Goal: Task Accomplishment & Management: Complete application form

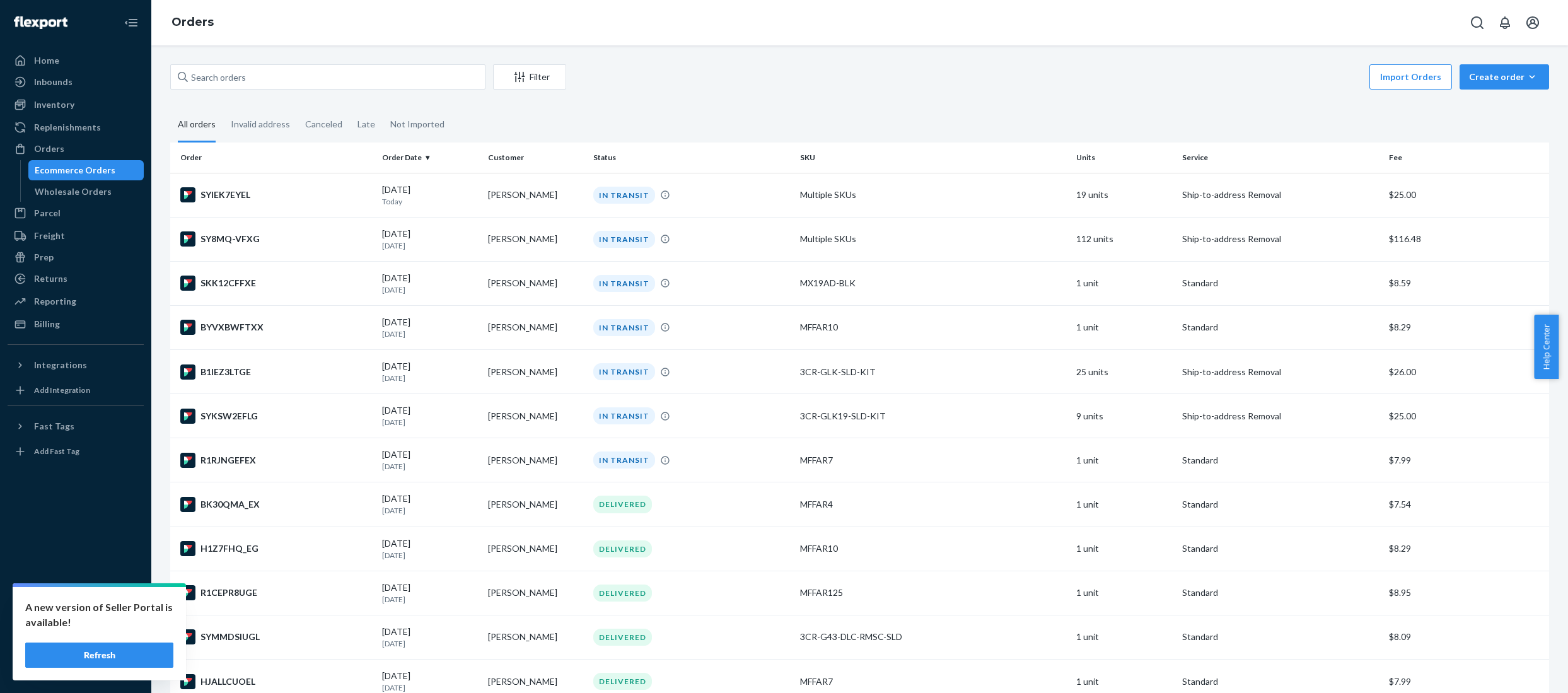
click at [97, 650] on button "Refresh" at bounding box center [99, 655] width 148 height 25
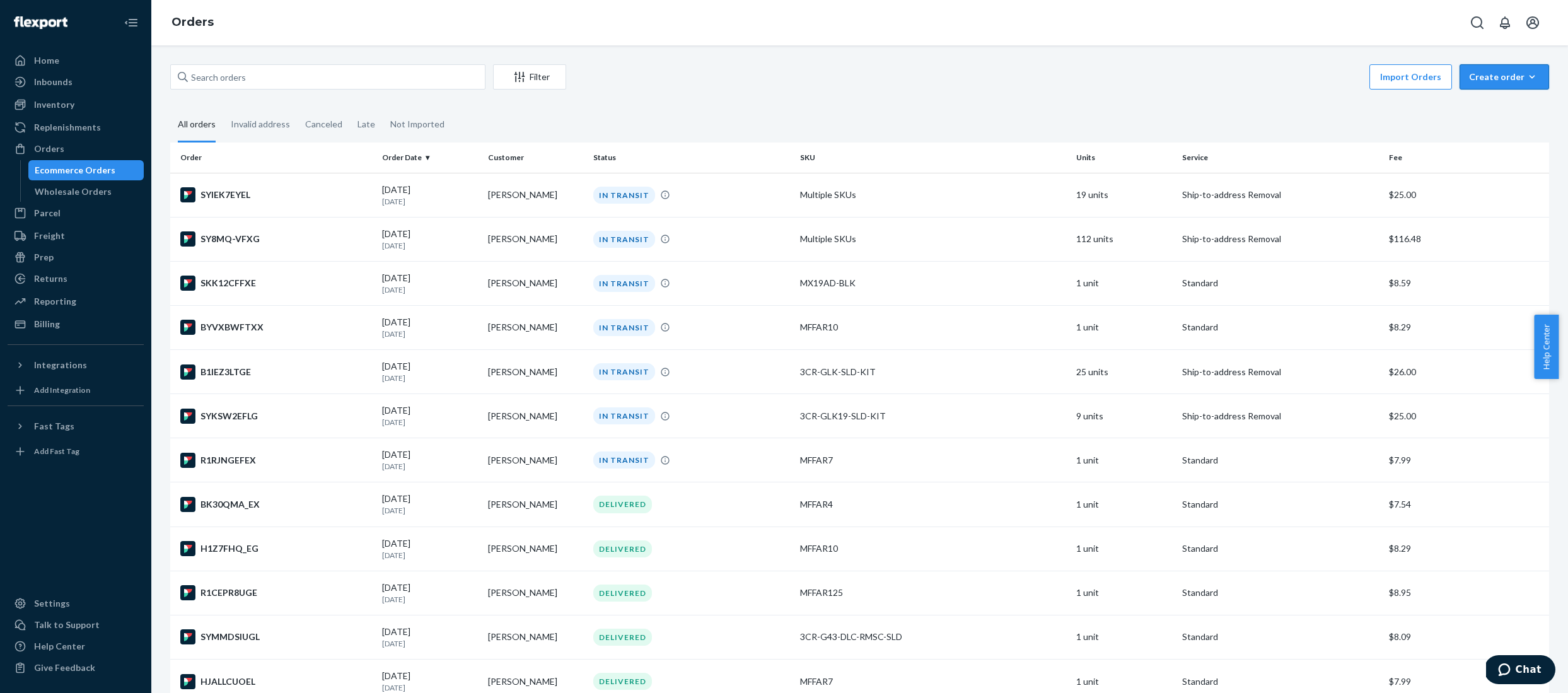
click at [1503, 82] on div "Create order" at bounding box center [1504, 77] width 71 height 12
click at [1477, 111] on span "Ecommerce order" at bounding box center [1512, 107] width 79 height 9
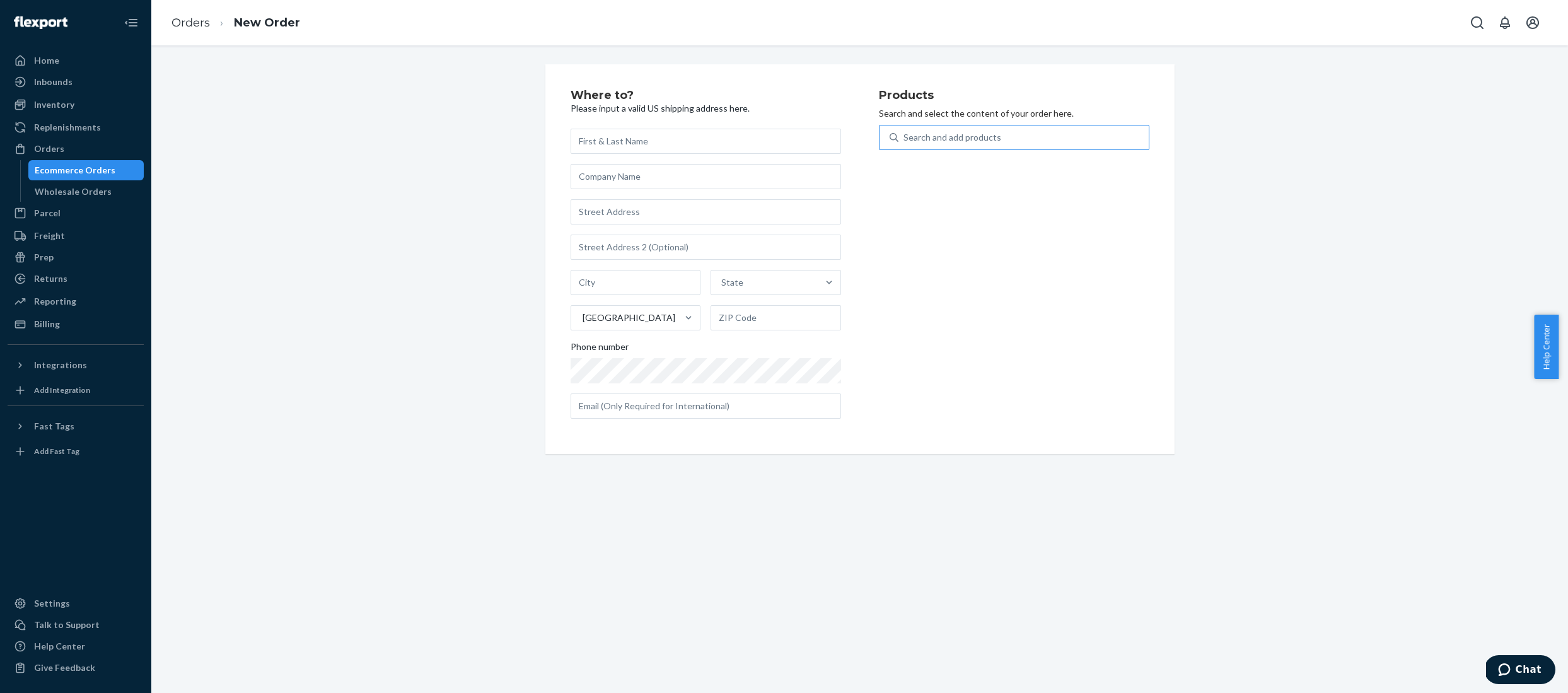
click at [1001, 139] on div "Search and add products" at bounding box center [1024, 138] width 250 height 23
click at [905, 139] on input "Search and add products" at bounding box center [904, 137] width 1 height 12
type input "mffar10"
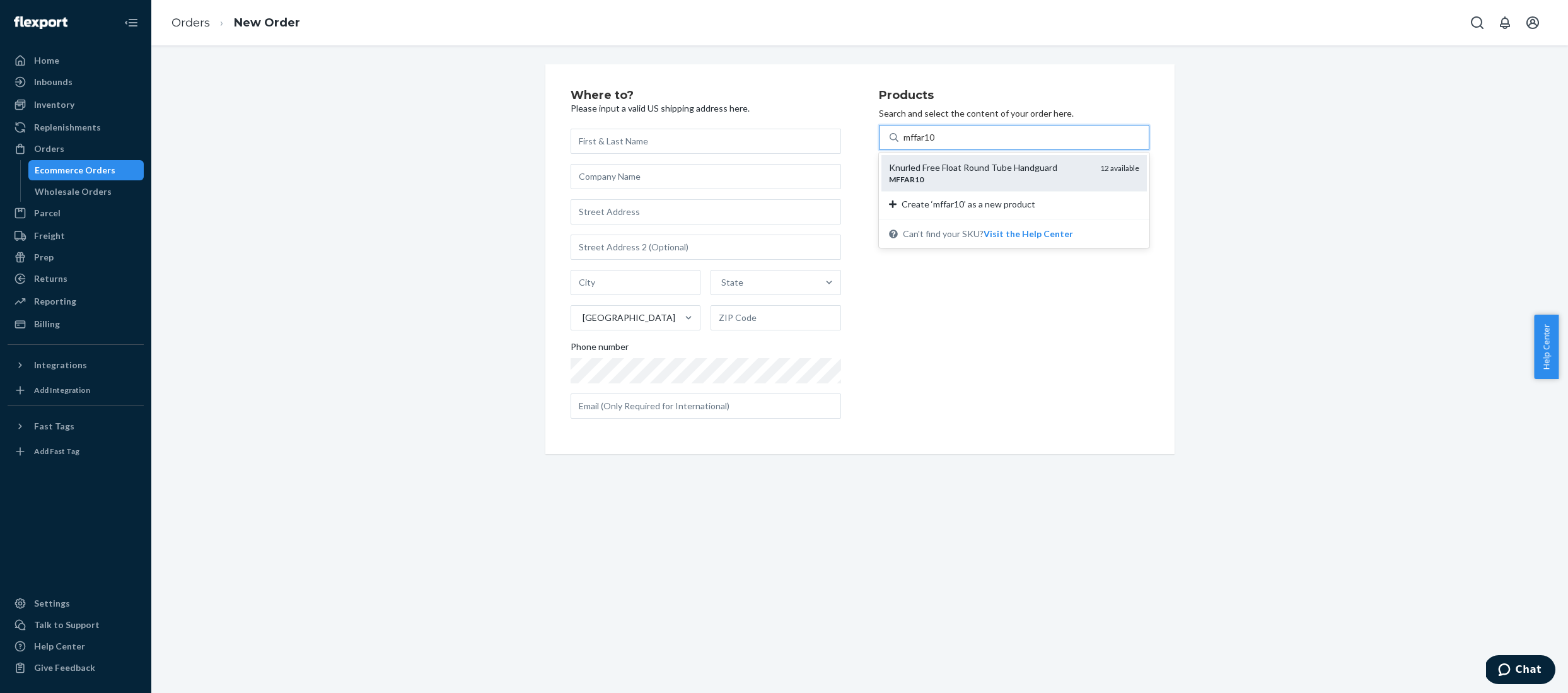
click at [1065, 163] on div "Knurled Free Float Round Tube Handguard" at bounding box center [989, 168] width 202 height 12
click at [936, 144] on input "mffar10" at bounding box center [921, 137] width 33 height 12
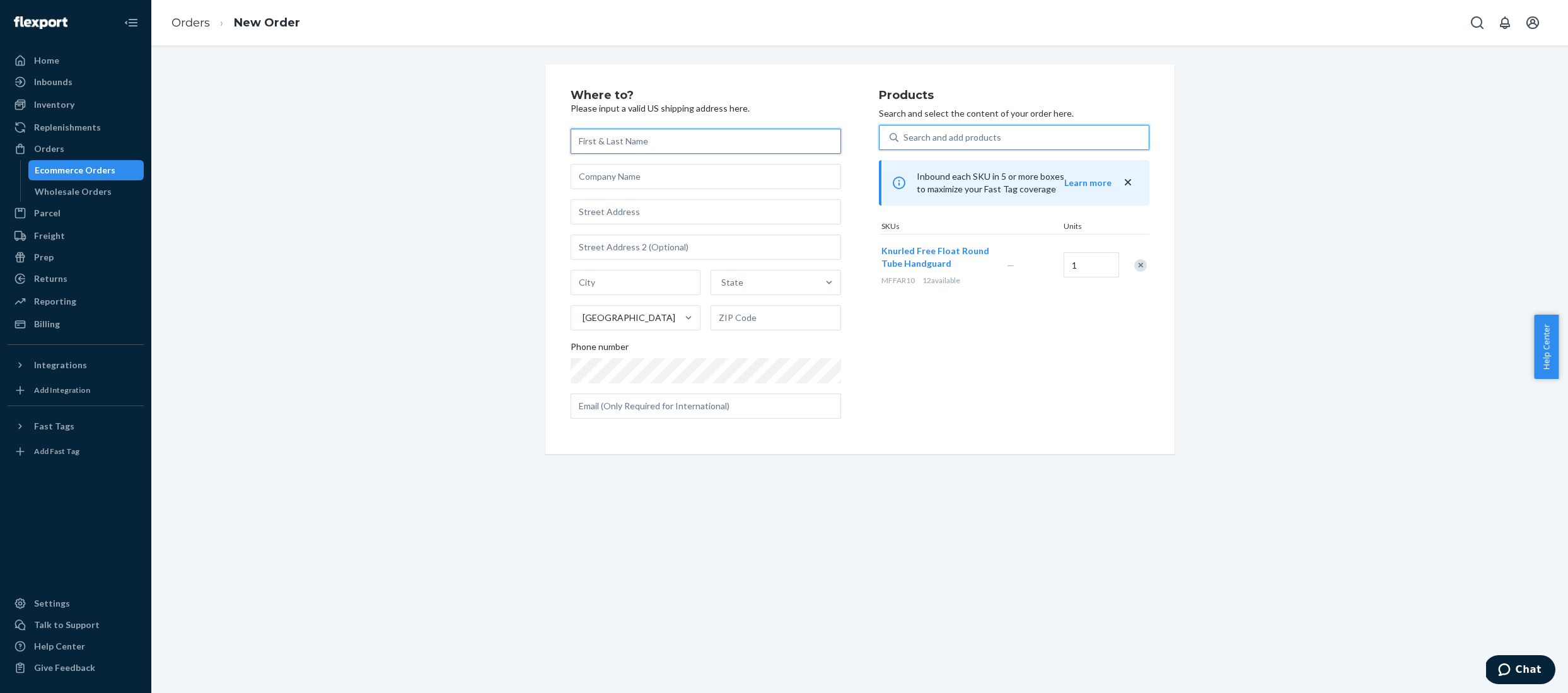
click at [628, 137] on input "text" at bounding box center [706, 141] width 270 height 25
paste input "[PERSON_NAME]"
type input "[PERSON_NAME]"
click at [697, 213] on input "text" at bounding box center [706, 211] width 270 height 25
paste input "[STREET_ADDRESS]"
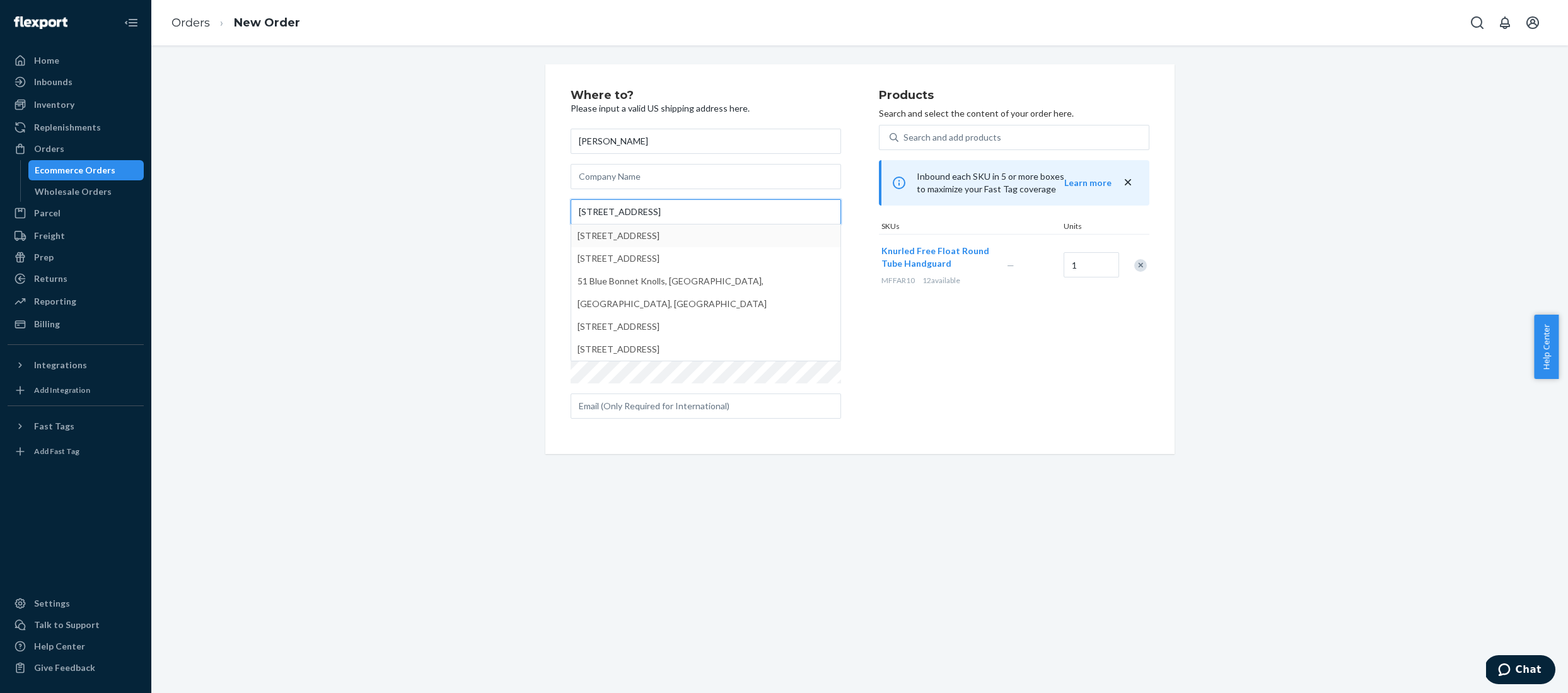
type input "[STREET_ADDRESS]"
type input "Lake [PERSON_NAME]"
type input "77566"
type input "[STREET_ADDRESS]"
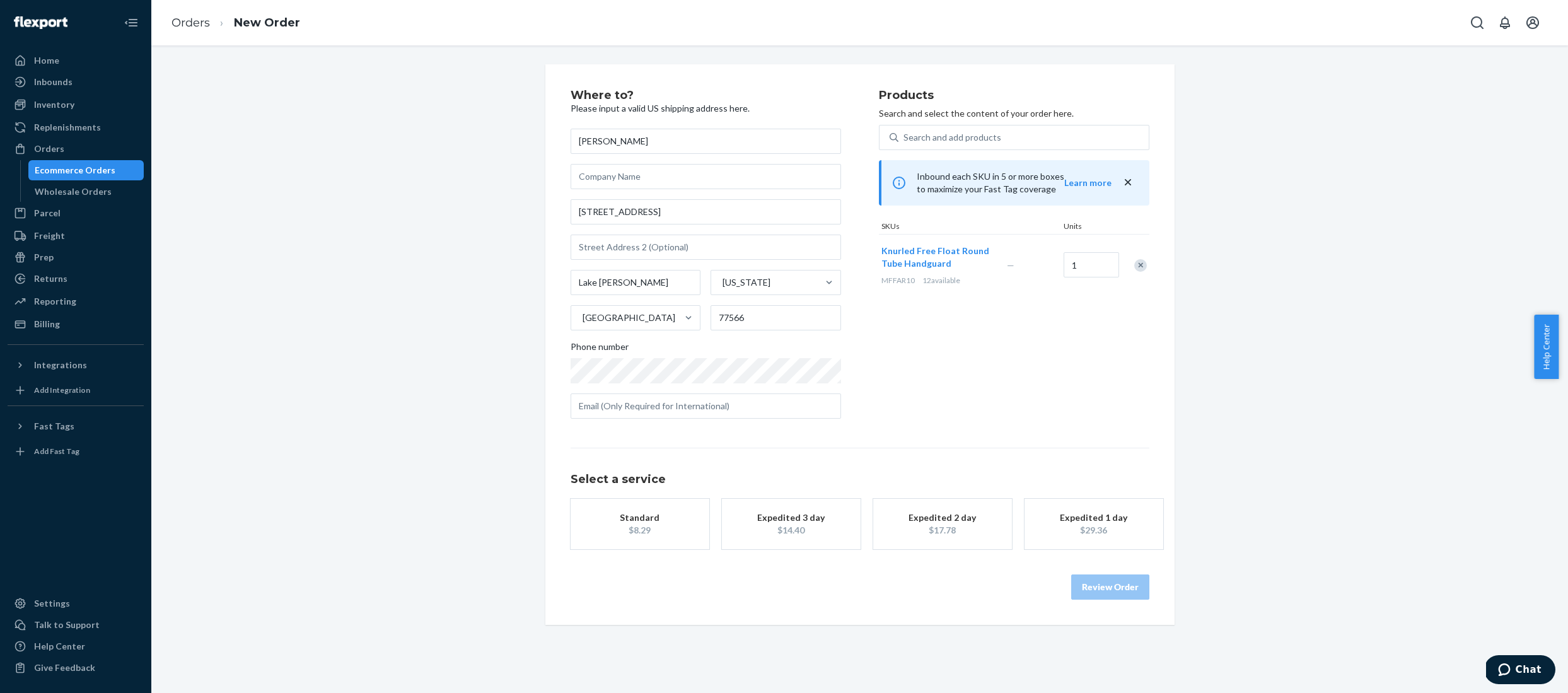
click at [627, 515] on div "Standard" at bounding box center [640, 518] width 101 height 12
click at [1292, 416] on div "Where to? Please input a valid US shipping address here. [PERSON_NAME] [STREET_…" at bounding box center [859, 345] width 1398 height 560
click at [1085, 601] on button "Review Order" at bounding box center [1111, 600] width 79 height 25
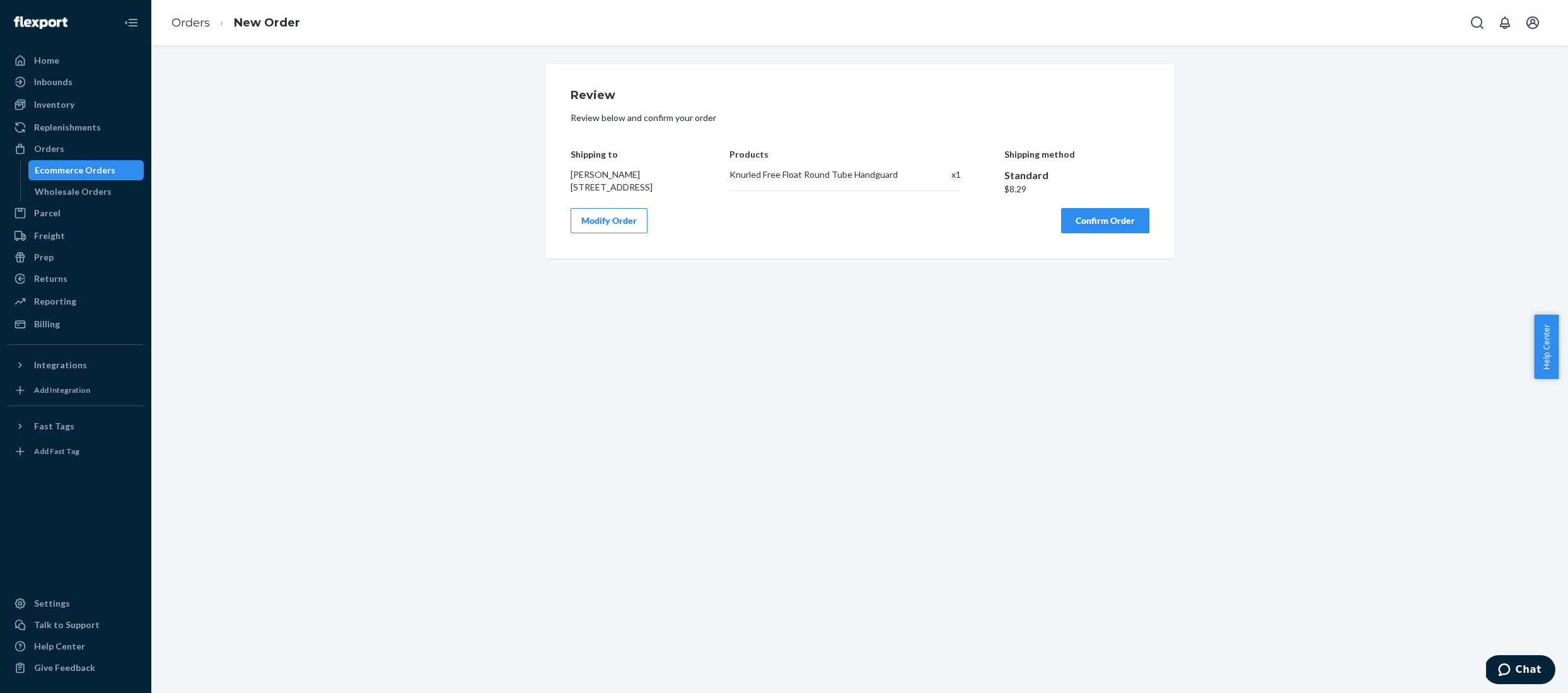
click at [1118, 233] on button "Confirm Order" at bounding box center [1105, 220] width 88 height 25
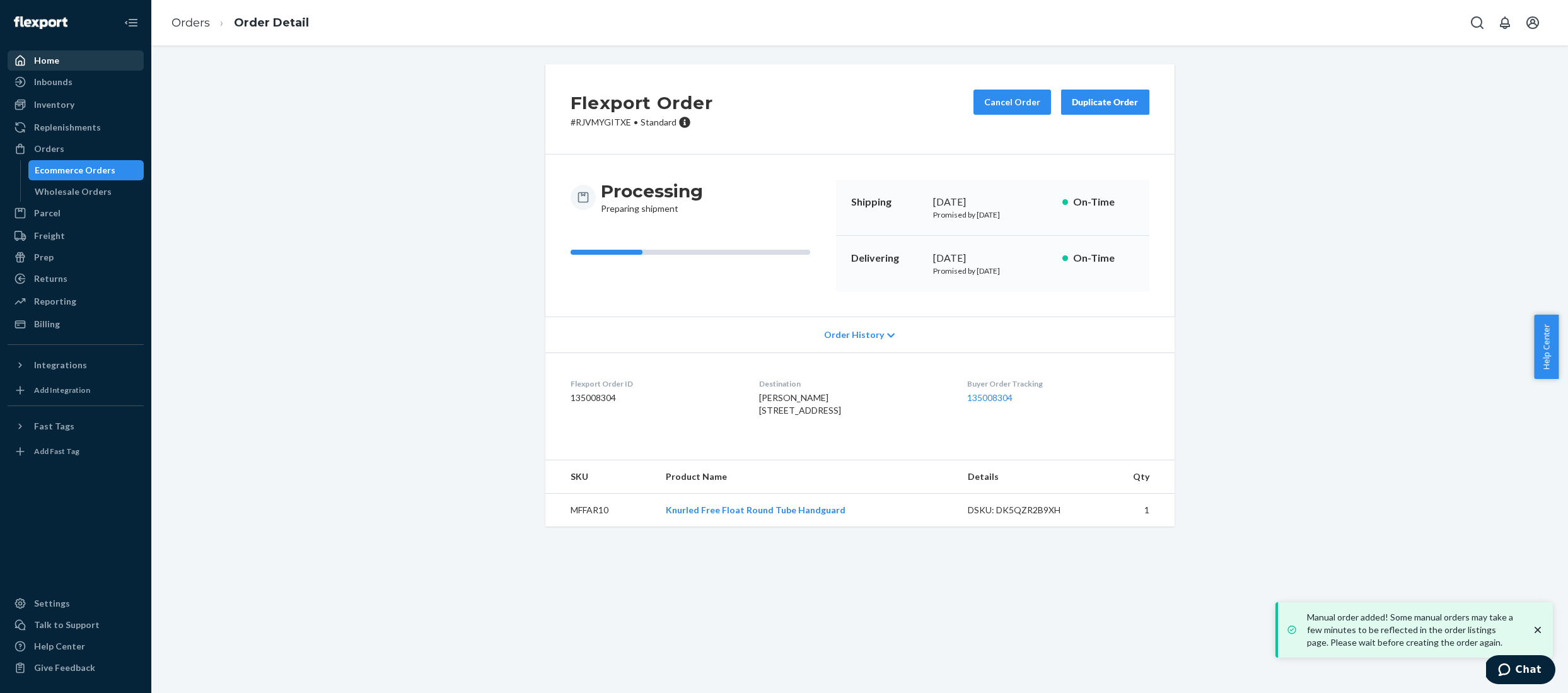
click at [49, 63] on div "Home" at bounding box center [46, 60] width 25 height 12
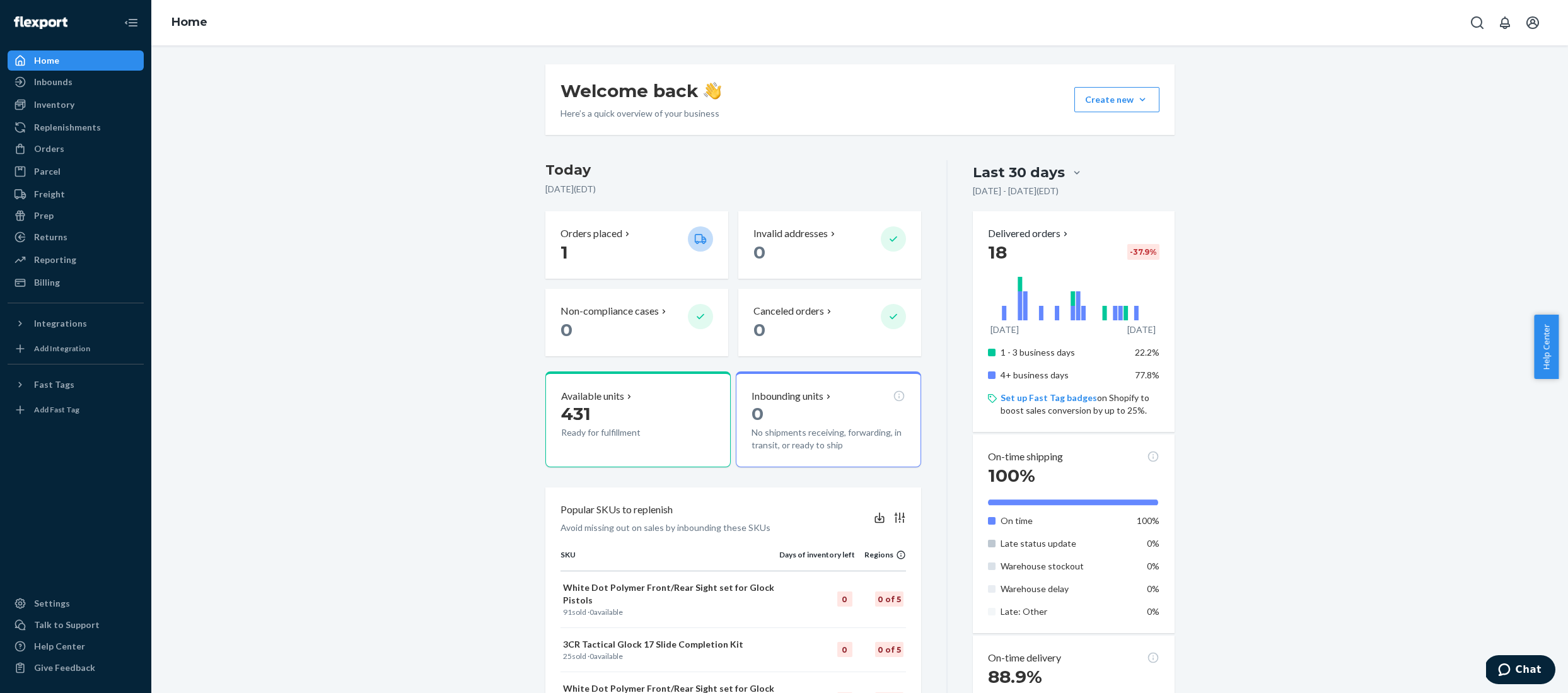
drag, startPoint x: 355, startPoint y: 105, endPoint x: 366, endPoint y: 87, distance: 21.1
click at [355, 105] on div "Welcome back Here’s a quick overview of your business Create new Create new inb…" at bounding box center [859, 480] width 1398 height 832
